Goal: Transaction & Acquisition: Purchase product/service

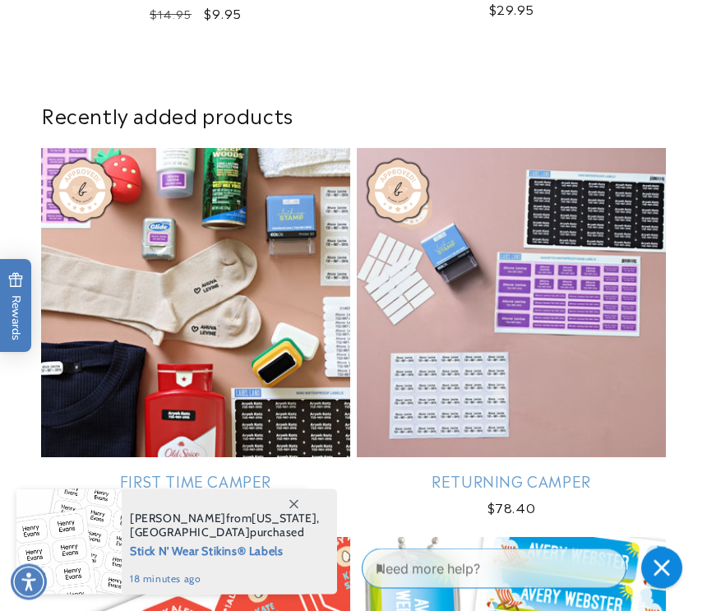
scroll to position [1213, 0]
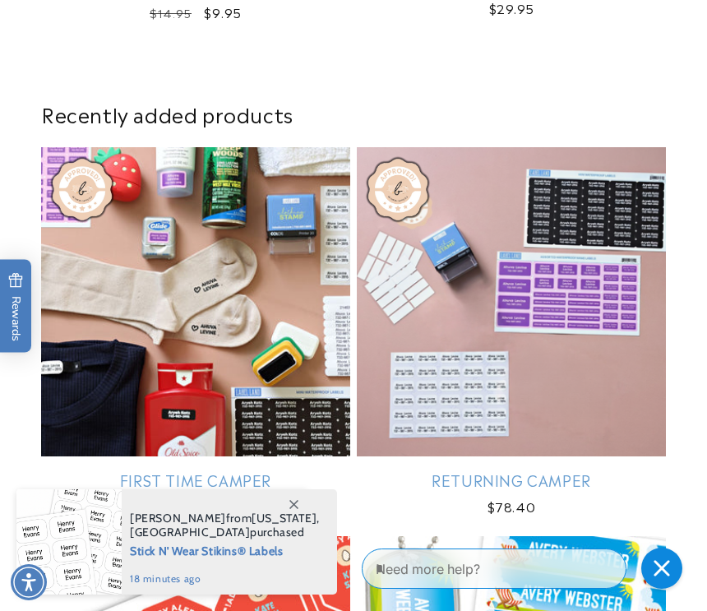
click at [298, 519] on span at bounding box center [294, 504] width 30 height 30
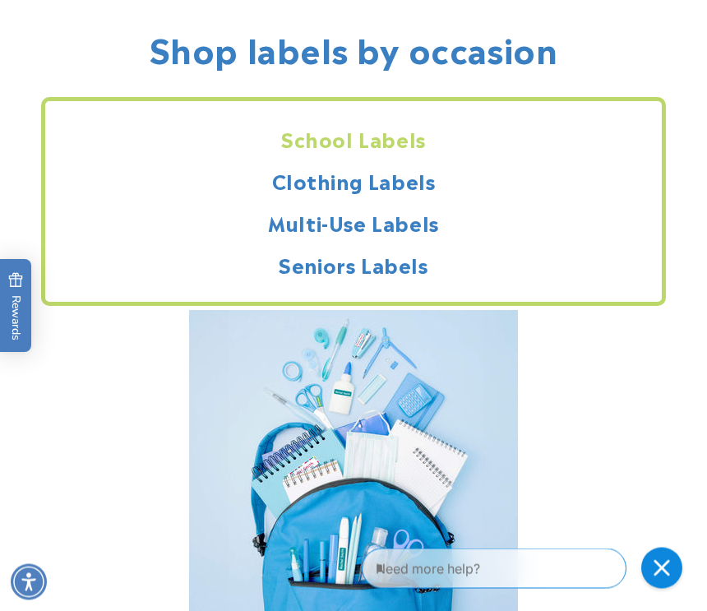
scroll to position [2212, 0]
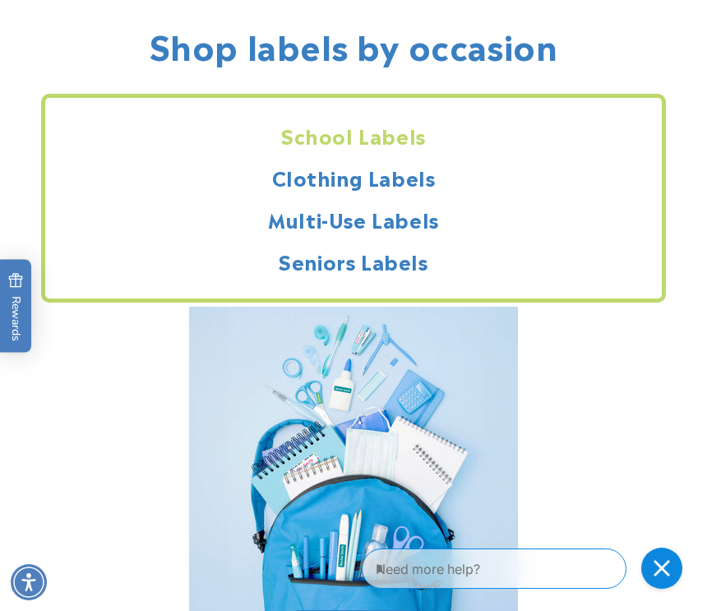
click at [399, 183] on h2 "Clothing Labels" at bounding box center [353, 176] width 617 height 25
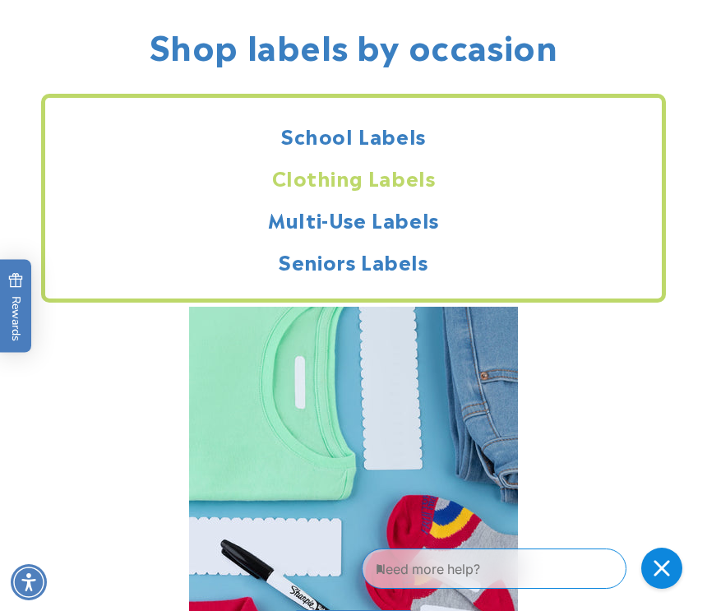
click at [371, 187] on h2 "Clothing Labels" at bounding box center [353, 176] width 617 height 25
click at [663, 570] on icon "Close gorgias live chat" at bounding box center [662, 568] width 16 height 16
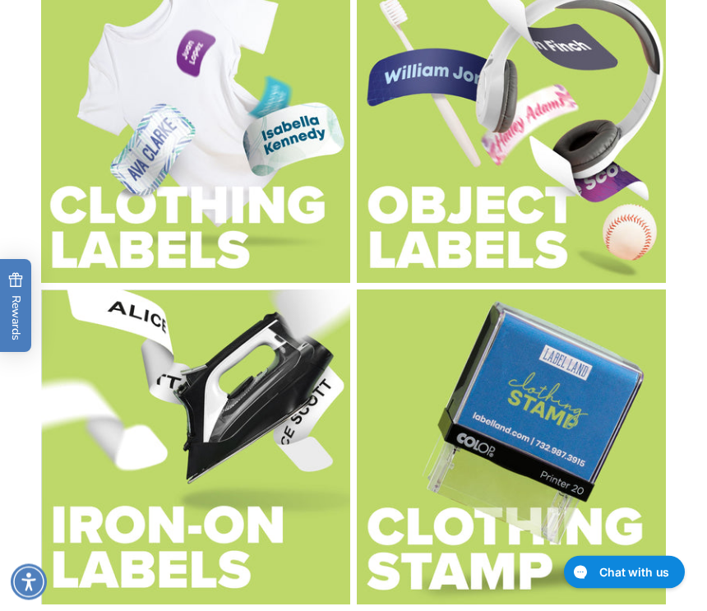
scroll to position [3342, 0]
click at [222, 520] on img at bounding box center [195, 446] width 309 height 315
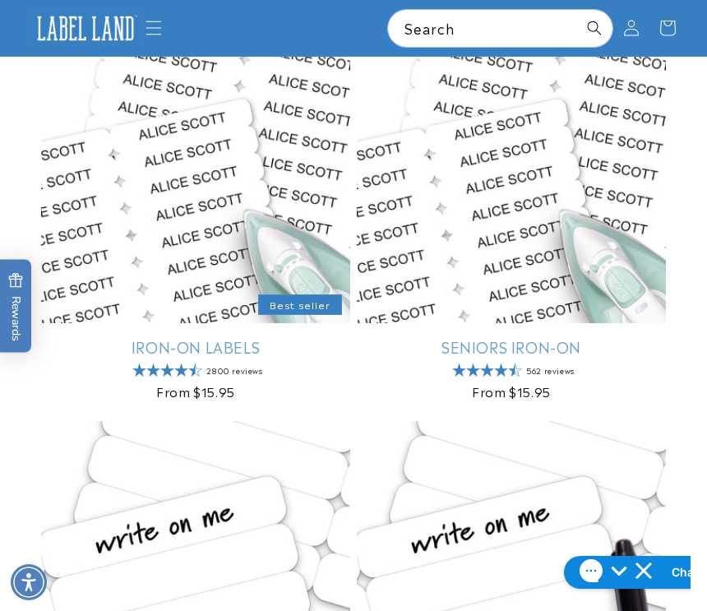
scroll to position [280, 0]
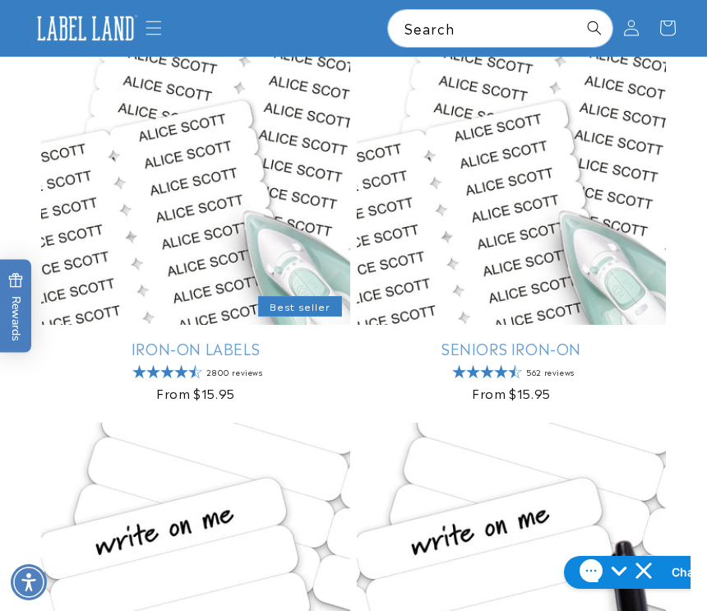
click at [215, 354] on link "Iron-On Labels" at bounding box center [195, 348] width 309 height 19
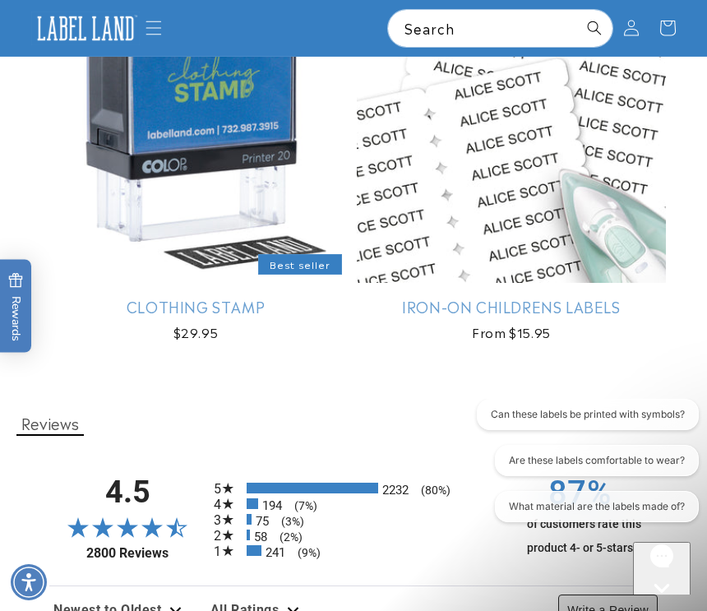
scroll to position [1798, 0]
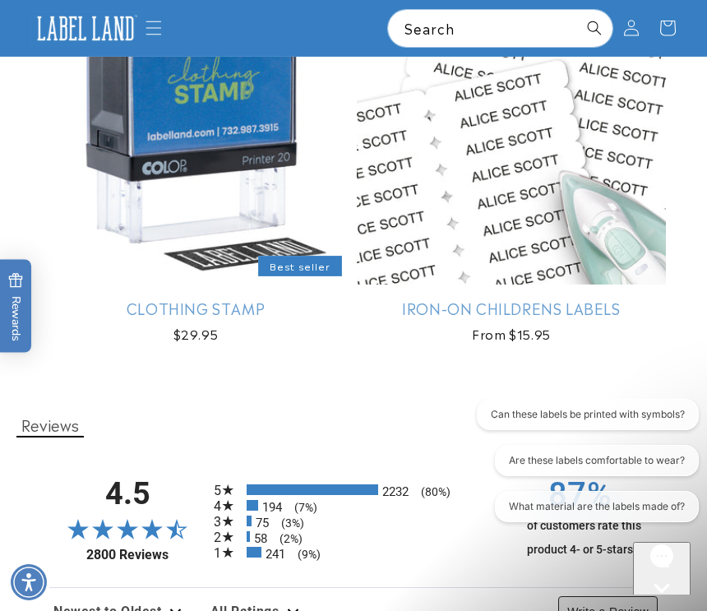
click at [552, 298] on link "Iron-On Childrens Labels" at bounding box center [511, 307] width 309 height 19
